Goal: Find specific page/section: Find specific page/section

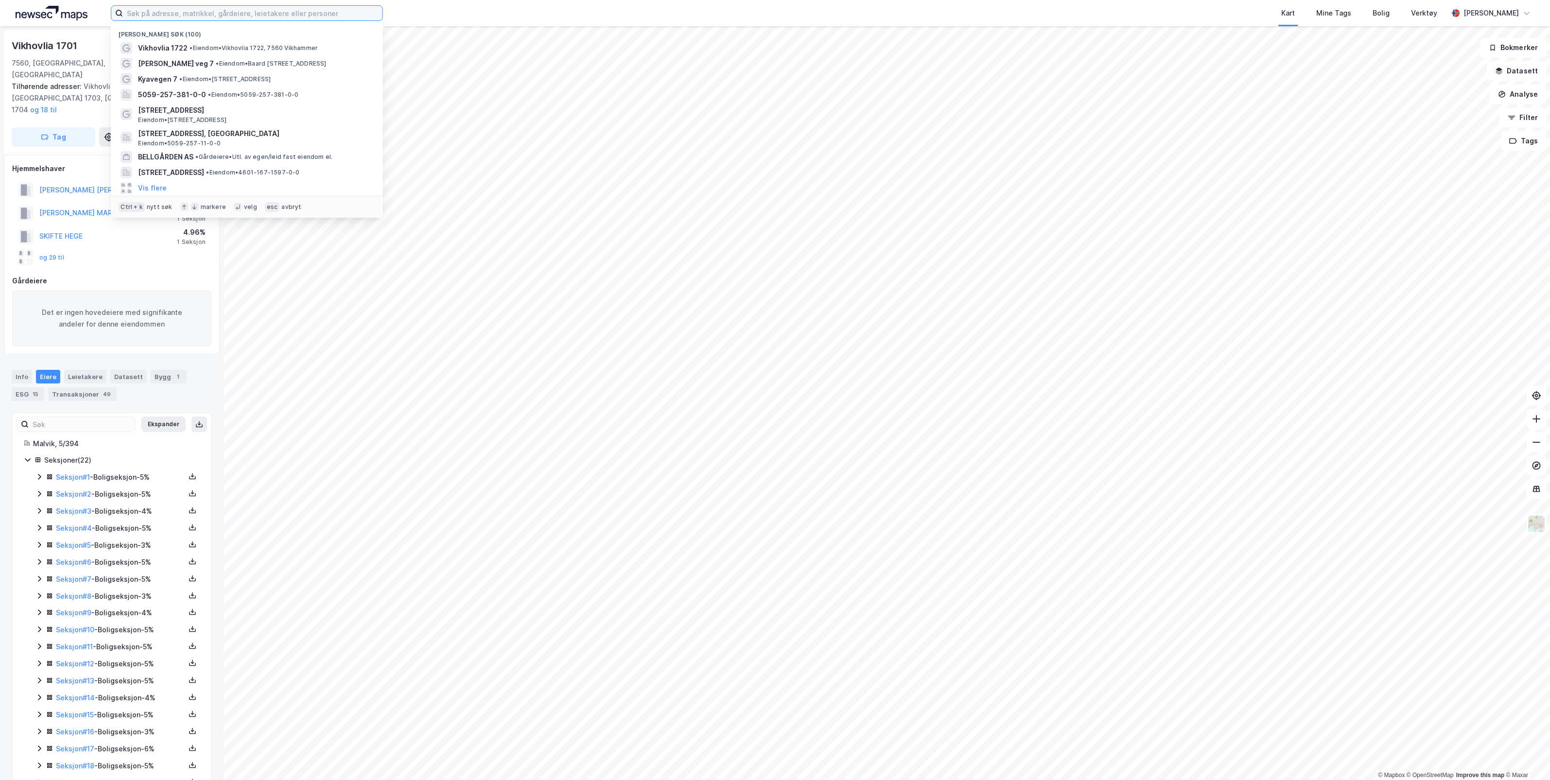
click at [299, 13] on input at bounding box center [253, 13] width 260 height 15
click at [254, 44] on span "• [PERSON_NAME][GEOGRAPHIC_DATA] 1722, 7560 Vikhammer" at bounding box center [254, 48] width 128 height 8
click at [244, 13] on input at bounding box center [253, 13] width 260 height 15
click at [255, 5] on div "Nylige søk (100) [GEOGRAPHIC_DATA] 1722 • [PERSON_NAME] 1722, 7560 [PERSON_NAME…" at bounding box center [775, 13] width 1550 height 26
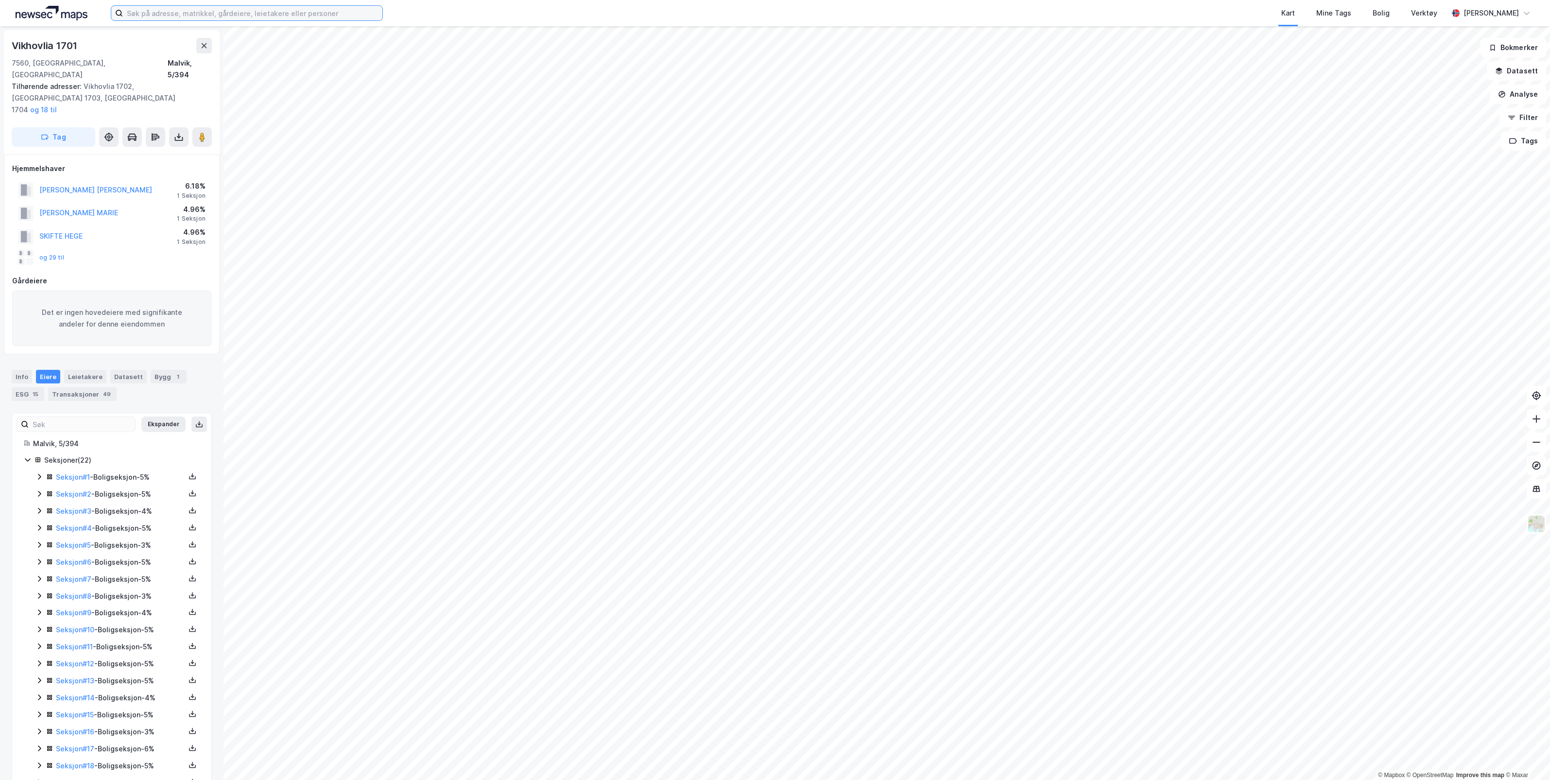
click at [244, 13] on input at bounding box center [253, 13] width 260 height 15
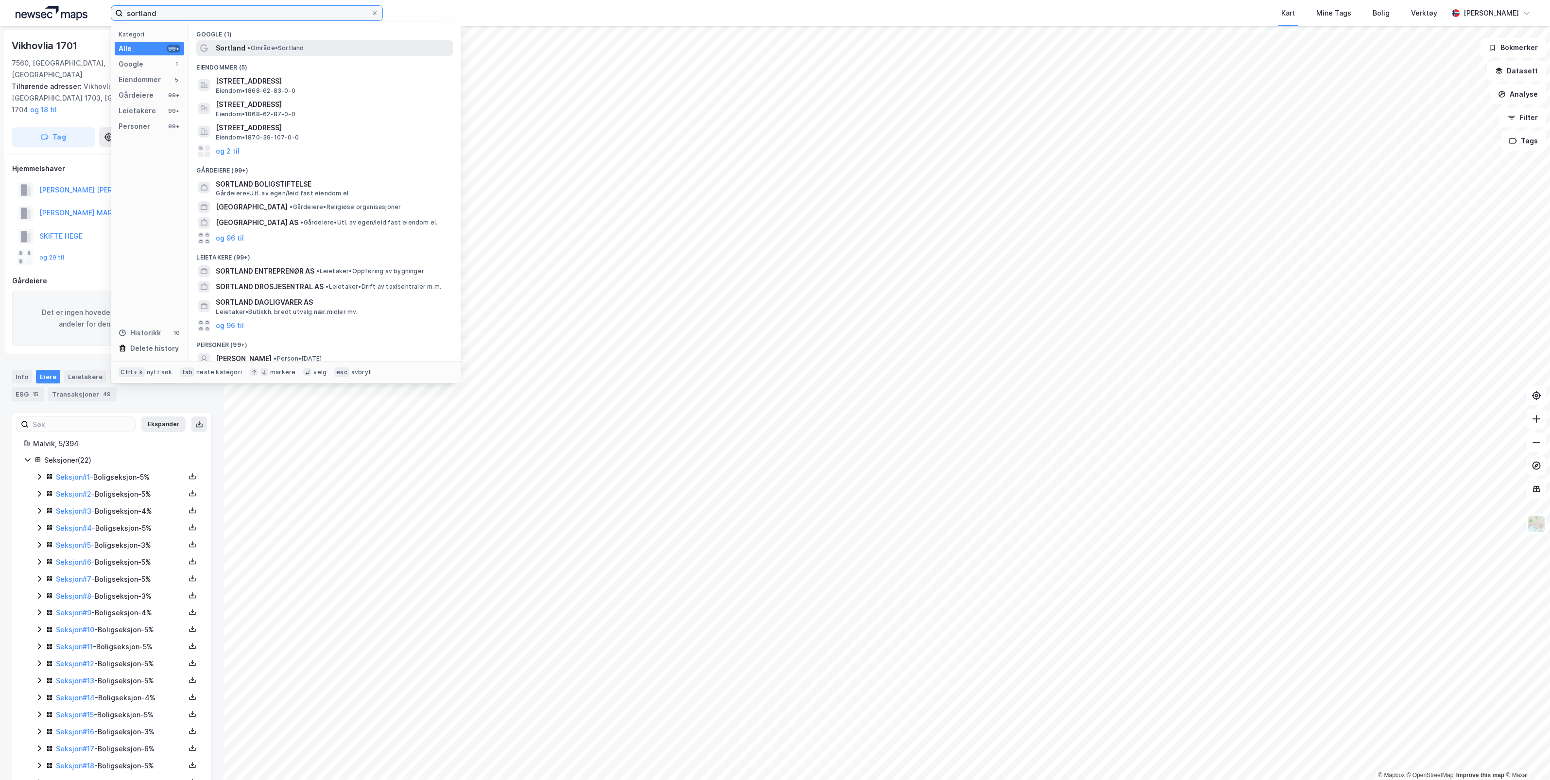
type input "sortland"
click at [259, 47] on span "• Område • [GEOGRAPHIC_DATA]" at bounding box center [275, 48] width 56 height 8
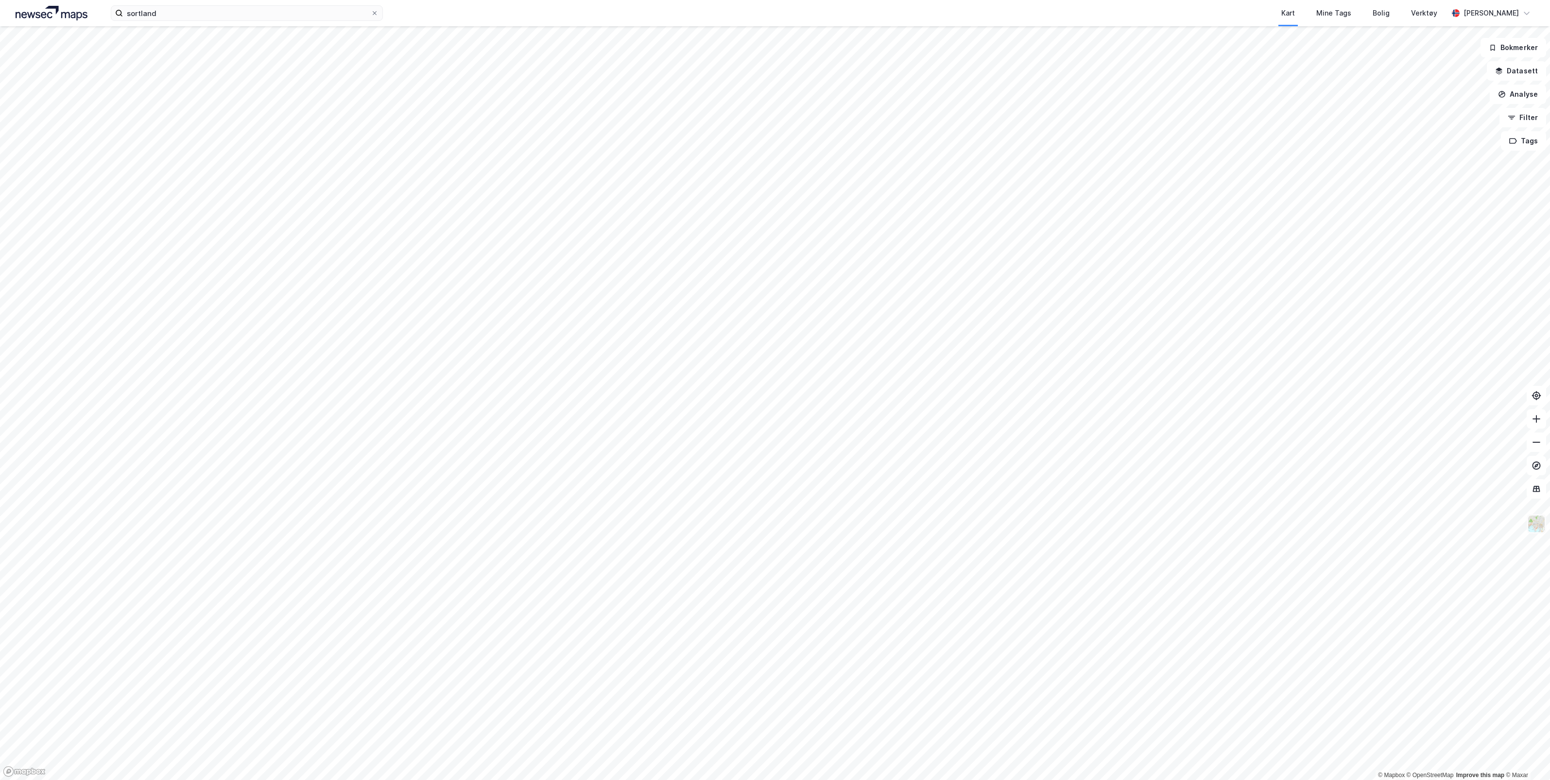
click at [1539, 531] on img at bounding box center [1537, 524] width 18 height 18
click at [1450, 256] on div "Standard" at bounding box center [1446, 256] width 30 height 12
